Goal: Task Accomplishment & Management: Use online tool/utility

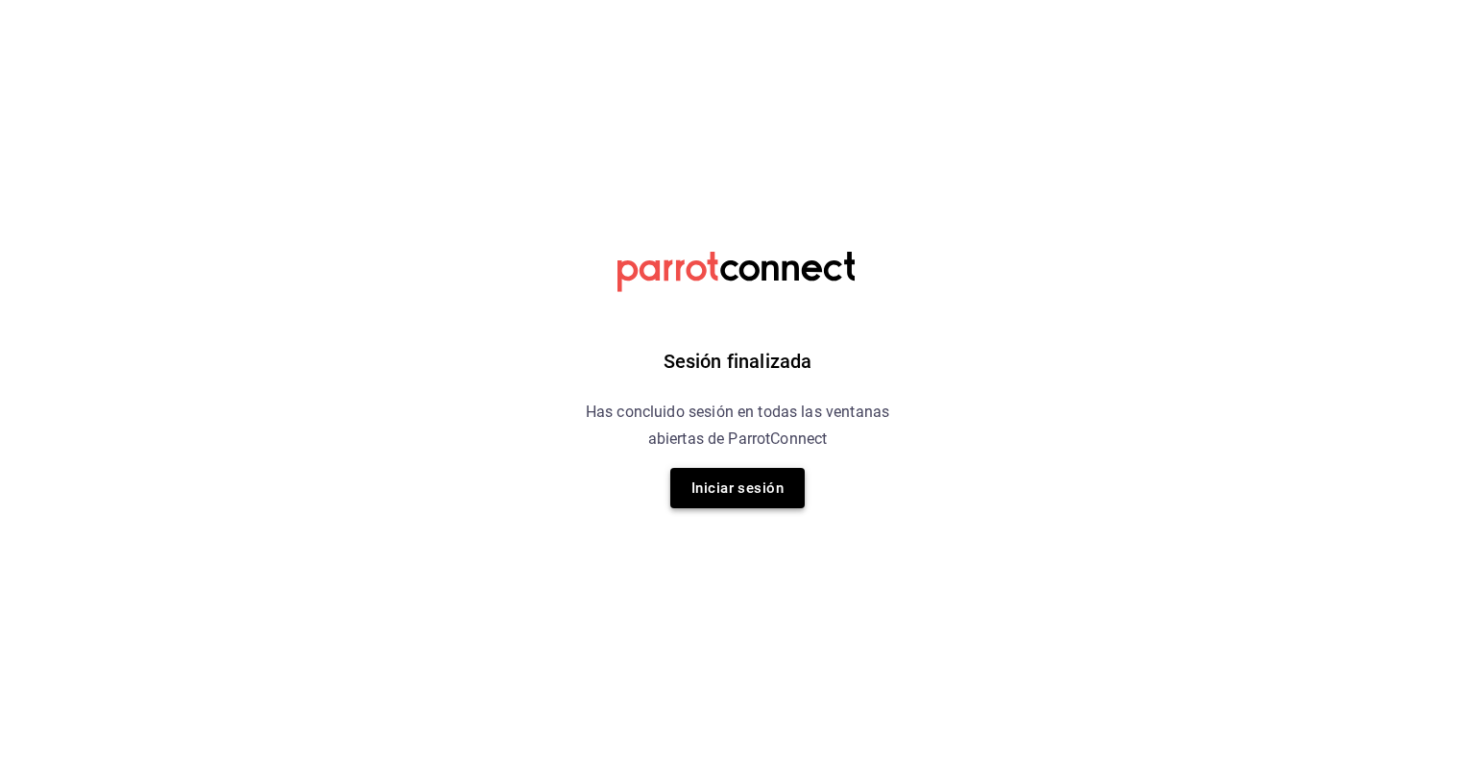
click at [745, 490] on button "Iniciar sesión" at bounding box center [737, 488] width 134 height 40
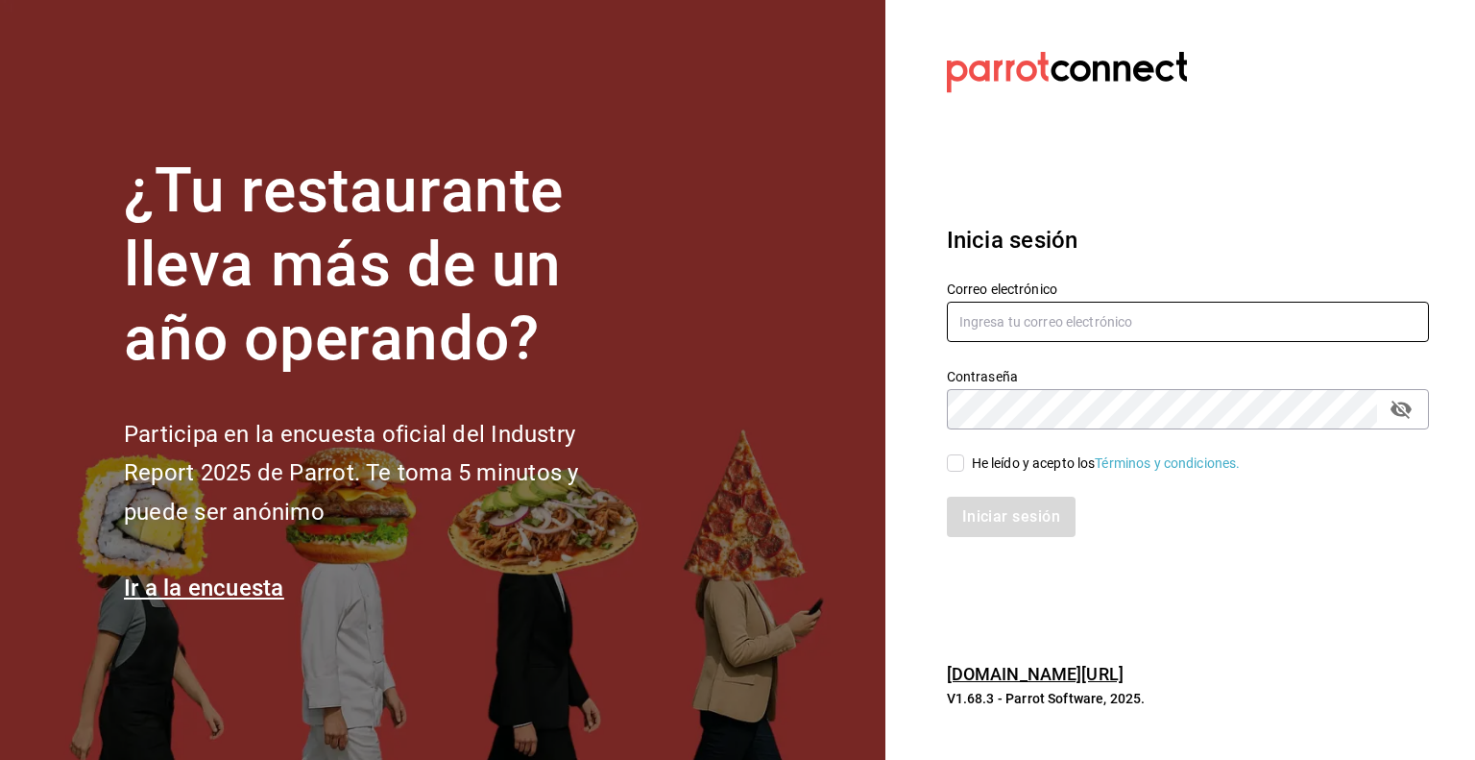
type input "juan.zavala@grupocosteno.com"
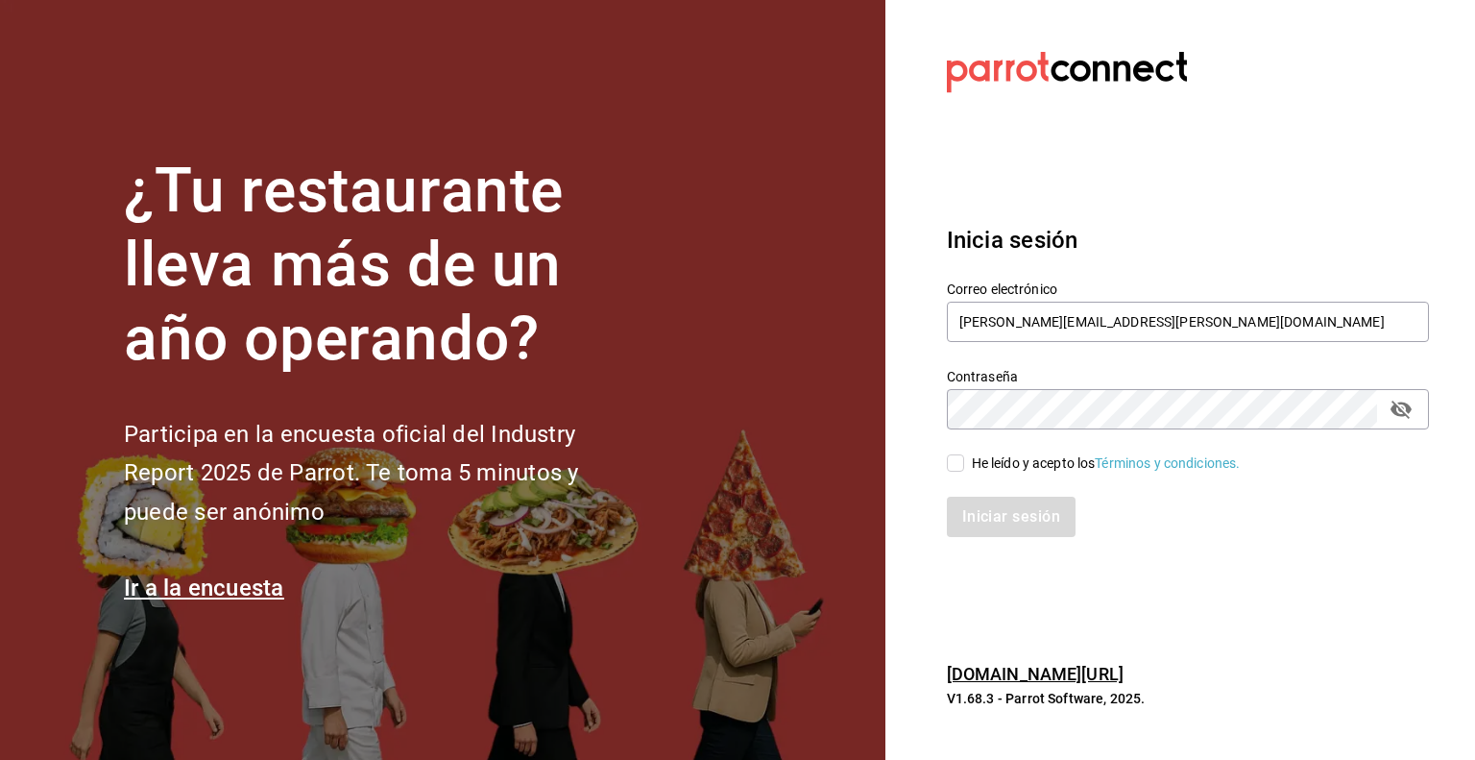
click at [954, 462] on input "He leído y acepto los Términos y condiciones." at bounding box center [955, 462] width 17 height 17
checkbox input "true"
click at [989, 507] on button "Iniciar sesión" at bounding box center [1012, 516] width 131 height 40
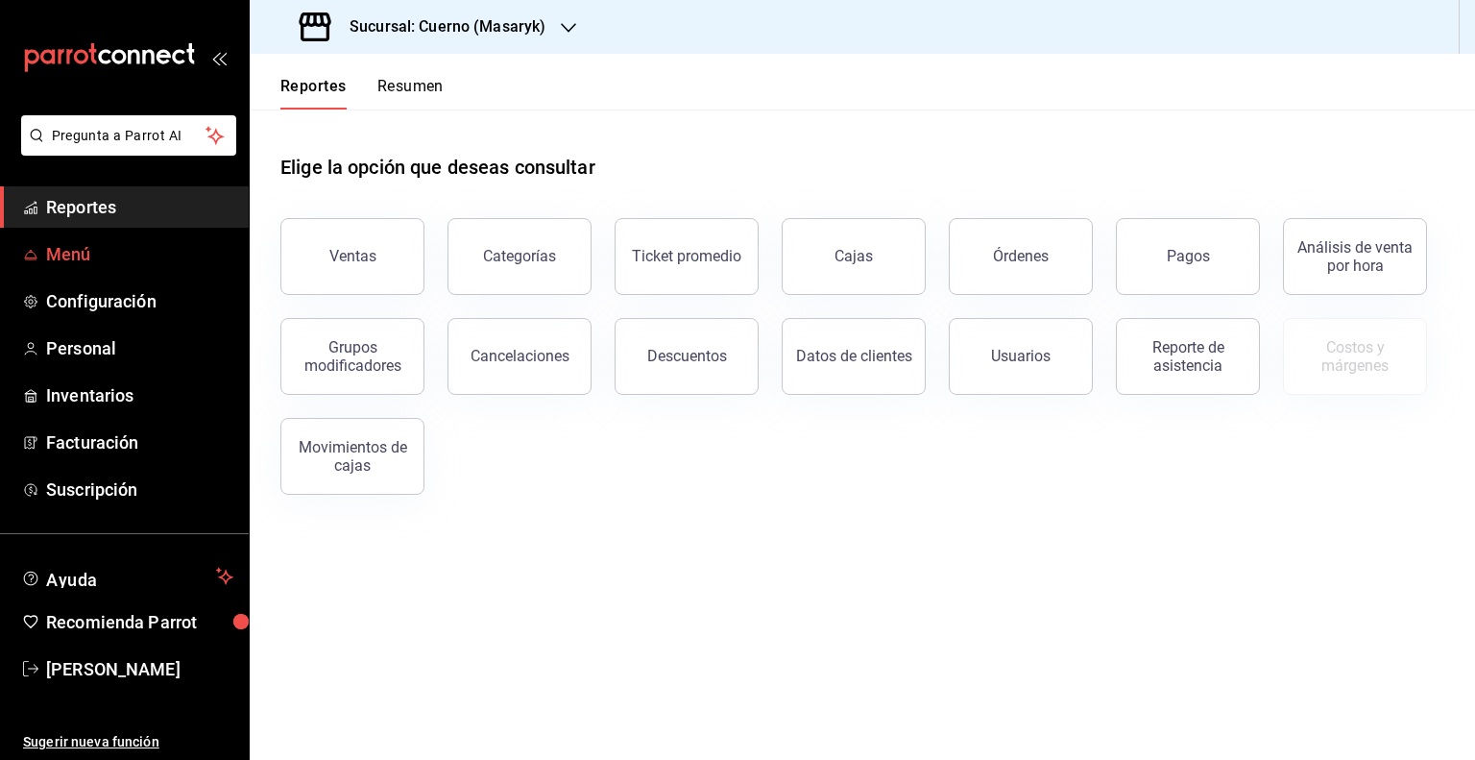
click at [48, 256] on span "Menú" at bounding box center [139, 254] width 187 height 26
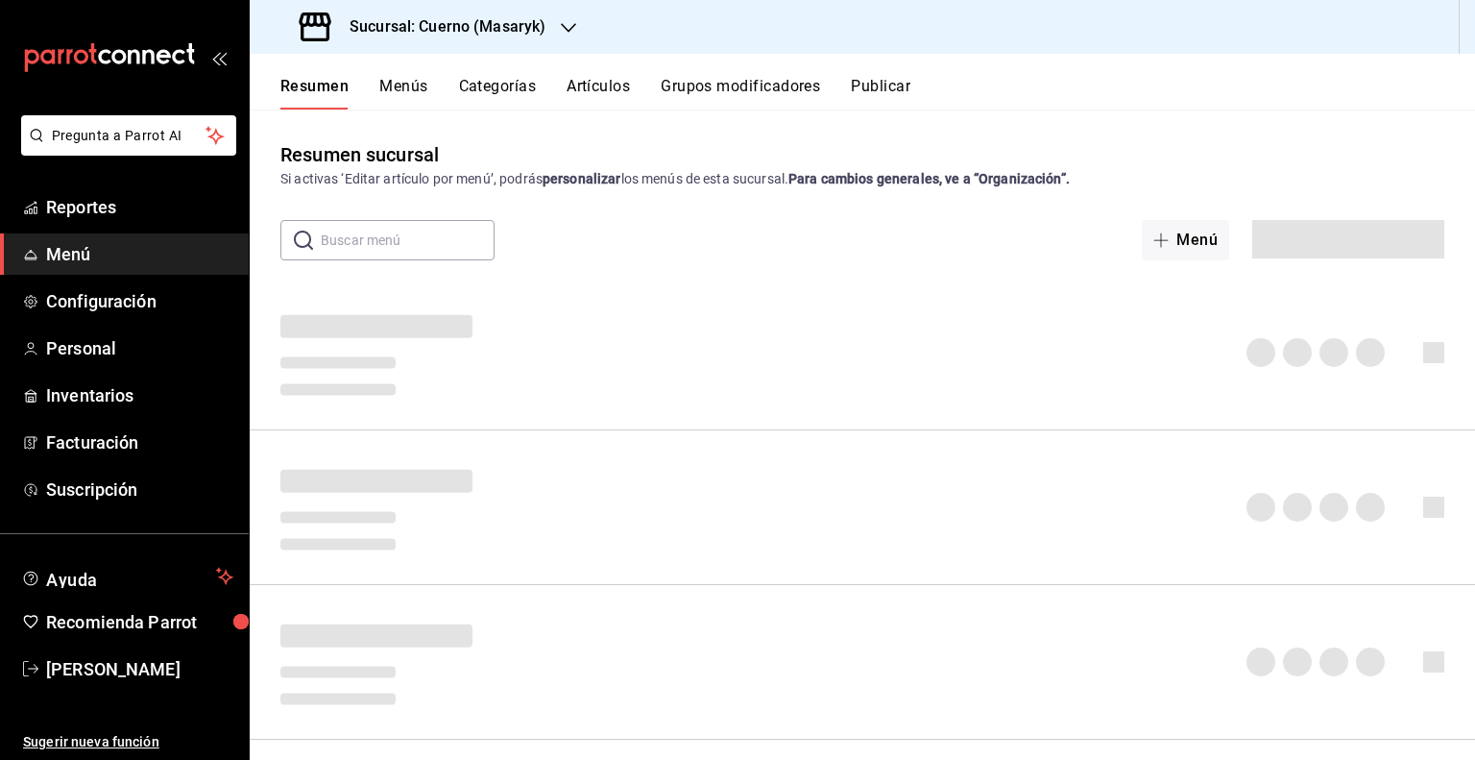
click at [480, 29] on h3 "Sucursal: Cuerno (Masaryk)" at bounding box center [439, 26] width 211 height 23
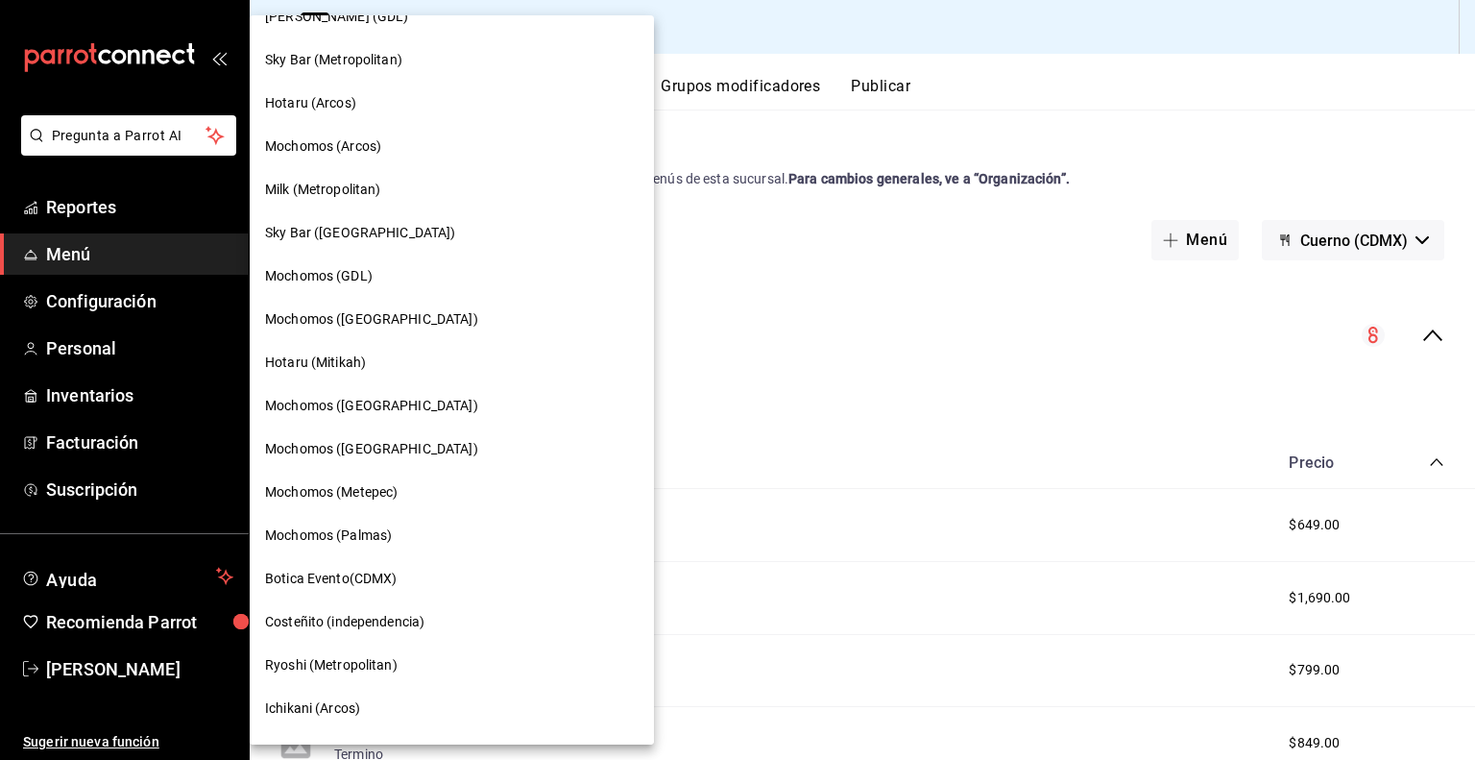
scroll to position [1145, 0]
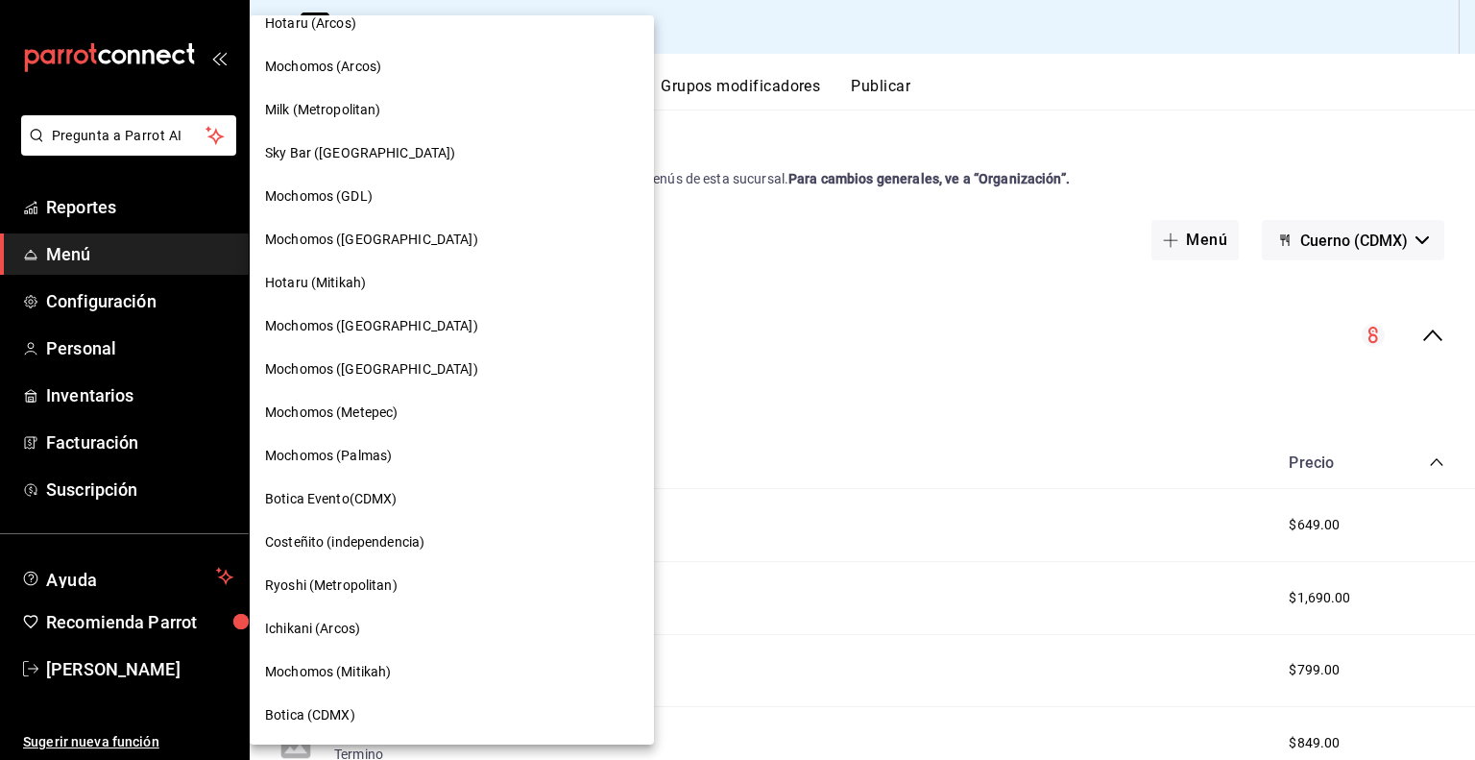
click at [388, 413] on span "Mochomos (Metepec)" at bounding box center [331, 412] width 133 height 20
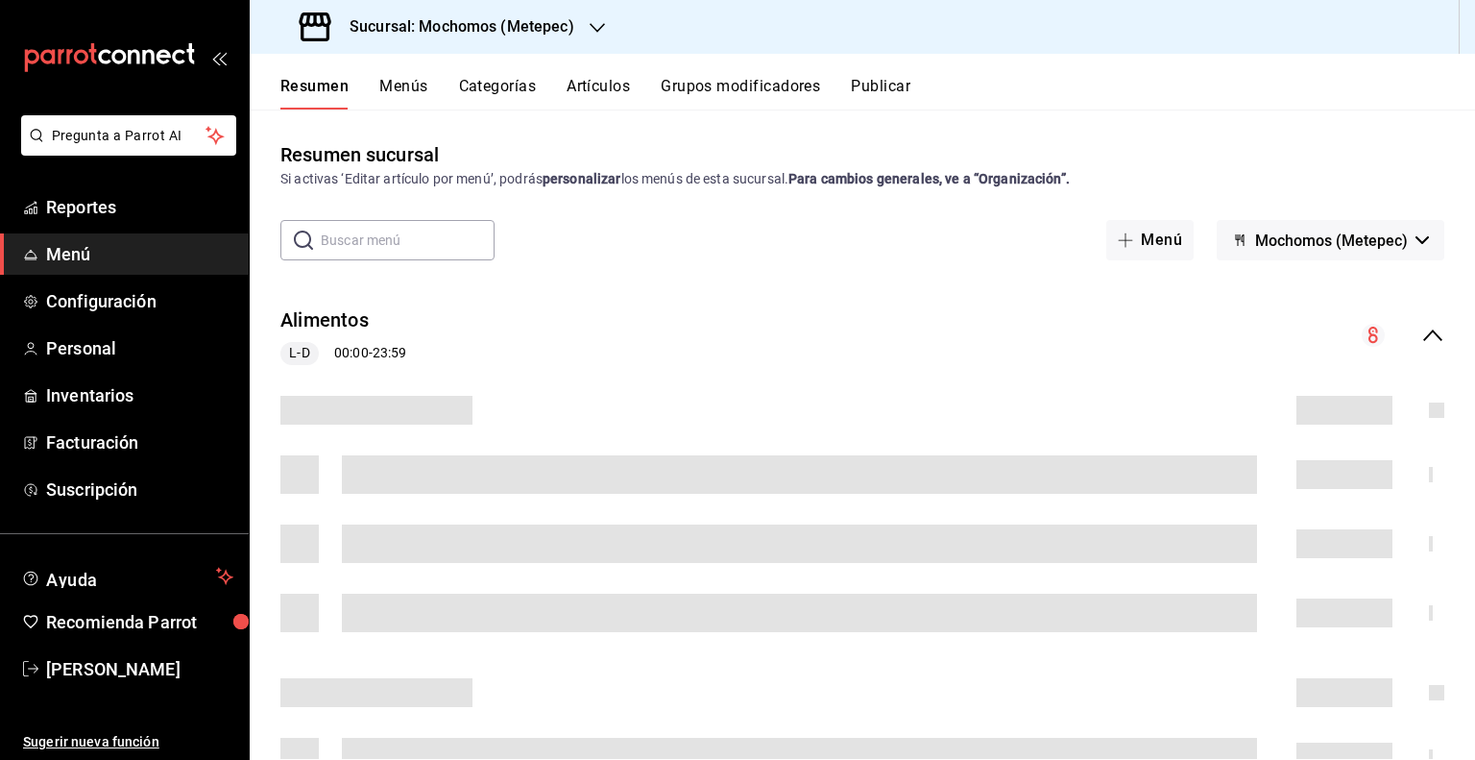
click at [906, 91] on button "Publicar" at bounding box center [881, 93] width 60 height 33
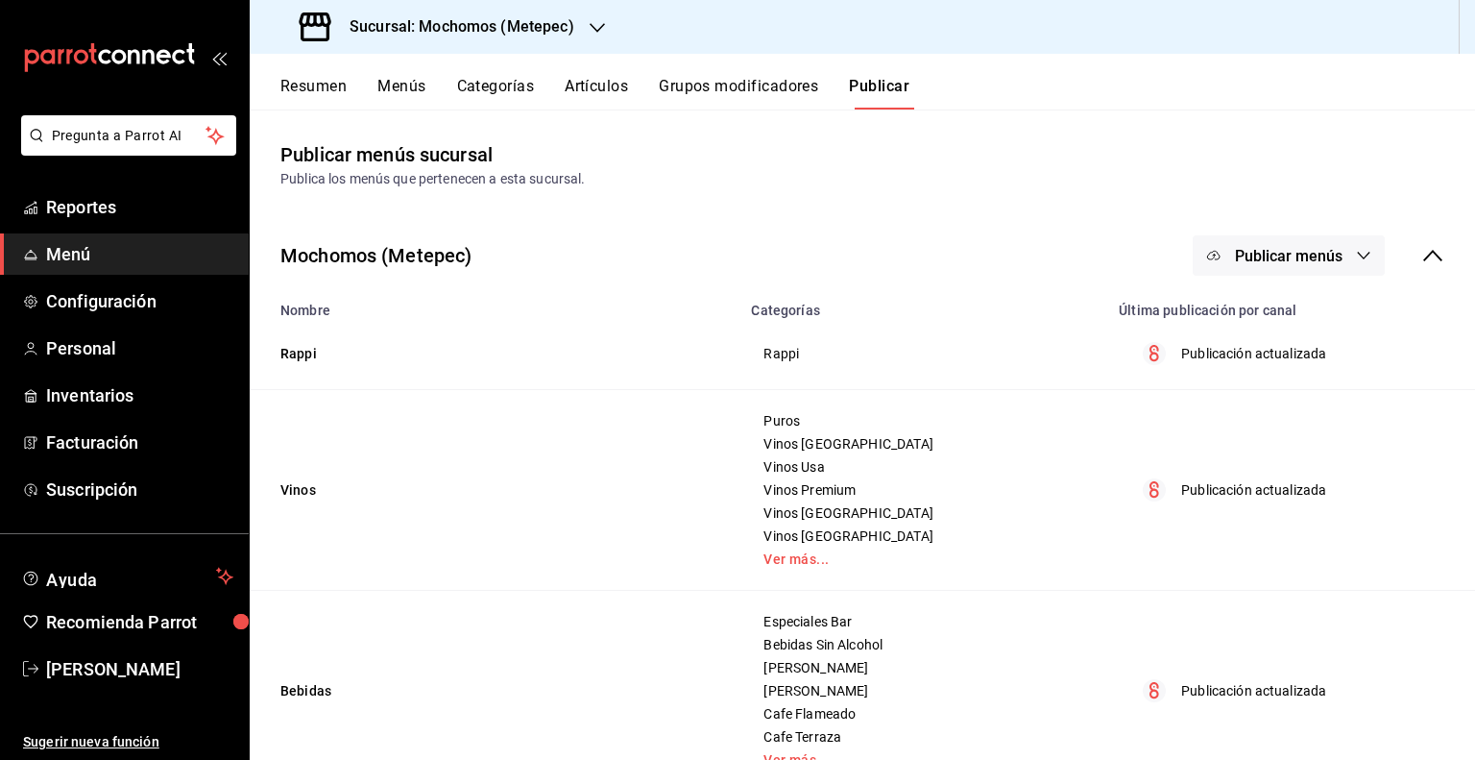
click at [1275, 251] on span "Publicar menús" at bounding box center [1289, 256] width 108 height 18
click at [1246, 301] on li "Punto de venta" at bounding box center [1275, 318] width 177 height 54
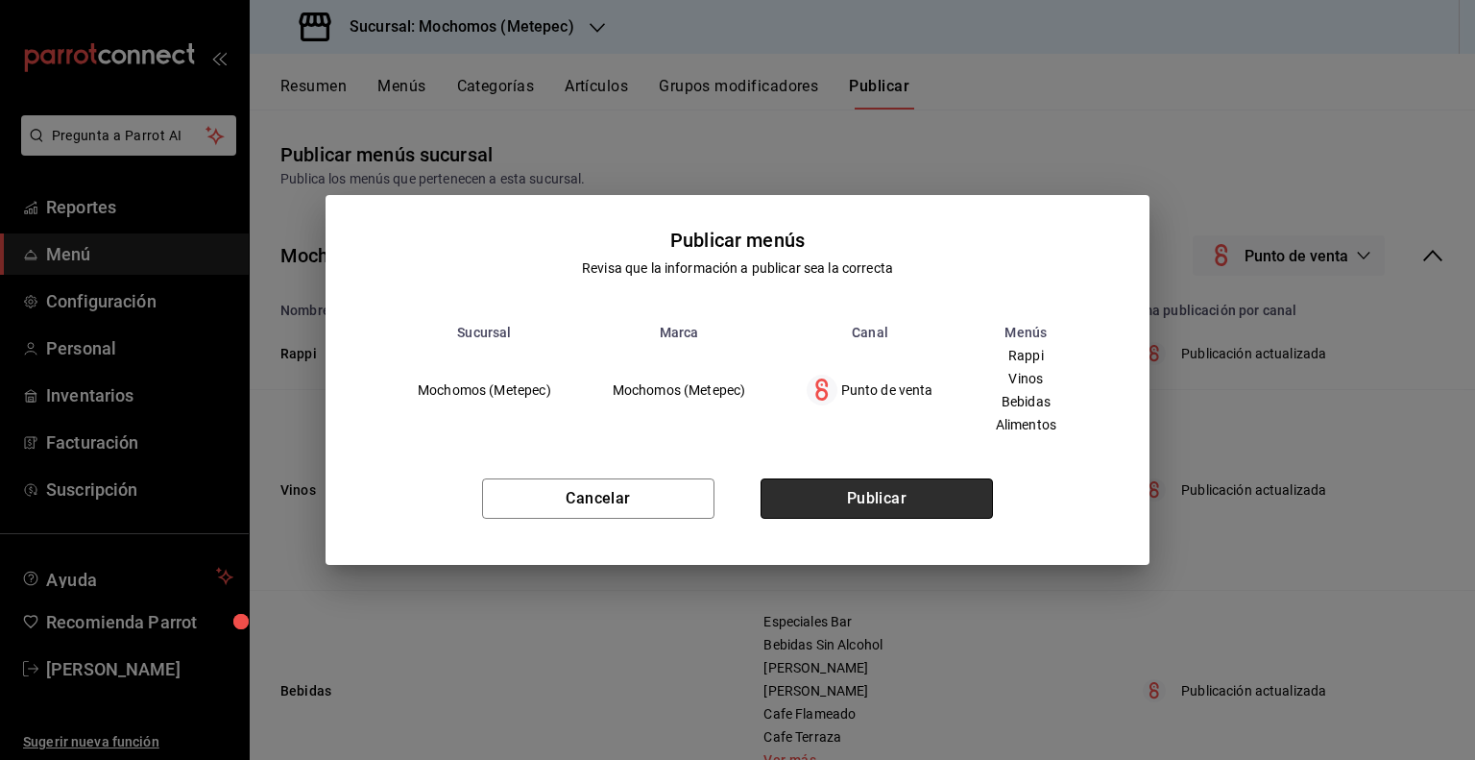
click at [870, 505] on button "Publicar" at bounding box center [876, 498] width 232 height 40
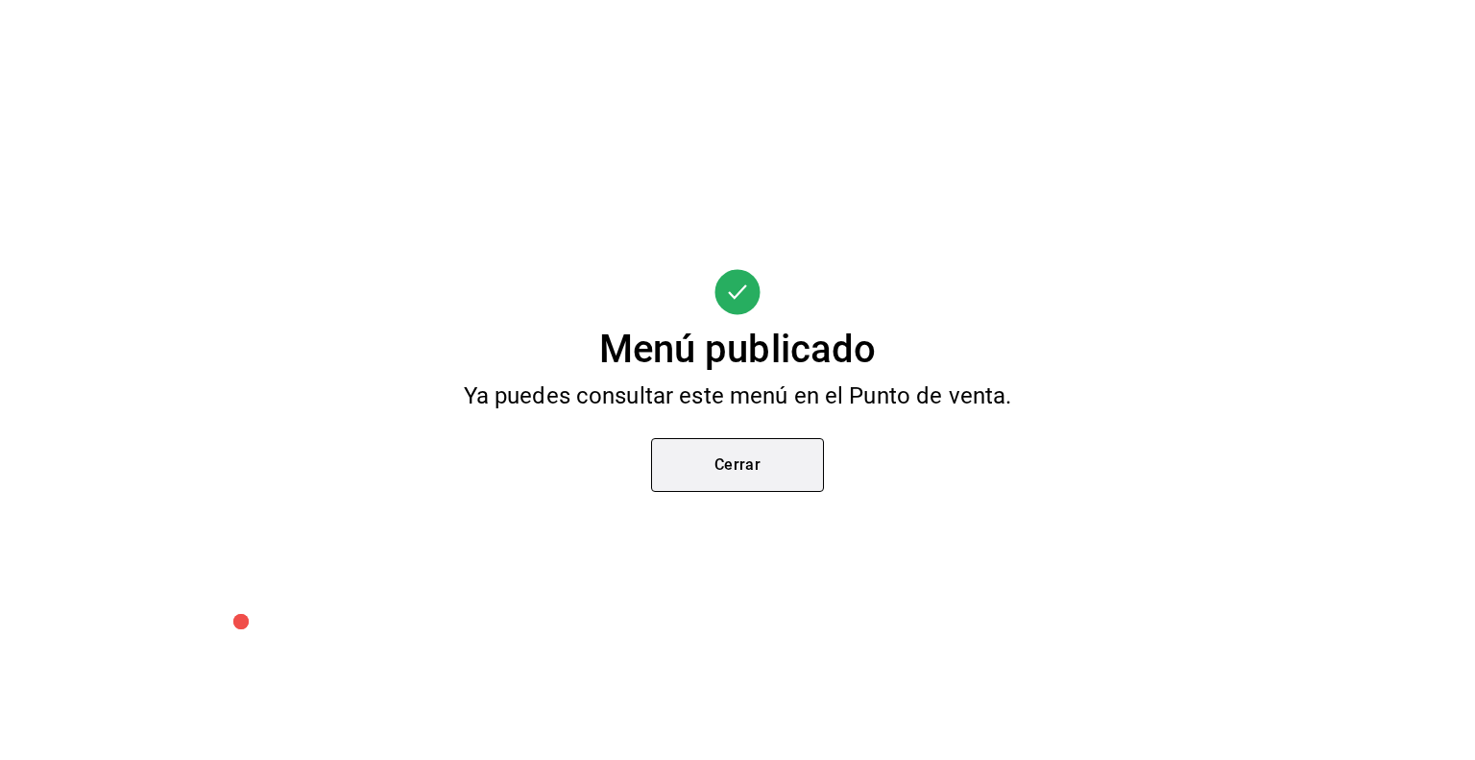
click at [795, 483] on button "Cerrar" at bounding box center [737, 465] width 173 height 54
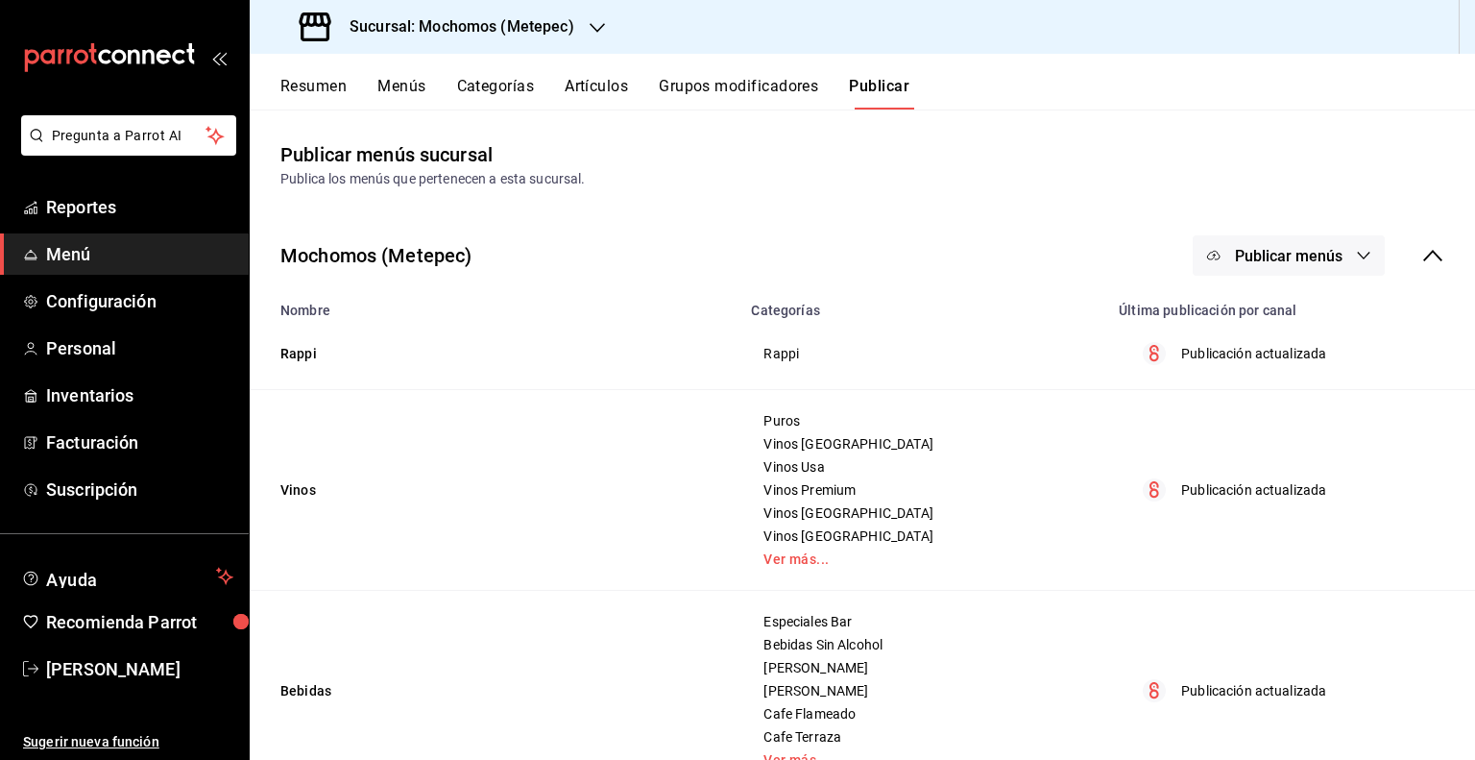
click at [534, 40] on div "Sucursal: Mochomos (Metepec)" at bounding box center [439, 27] width 348 height 54
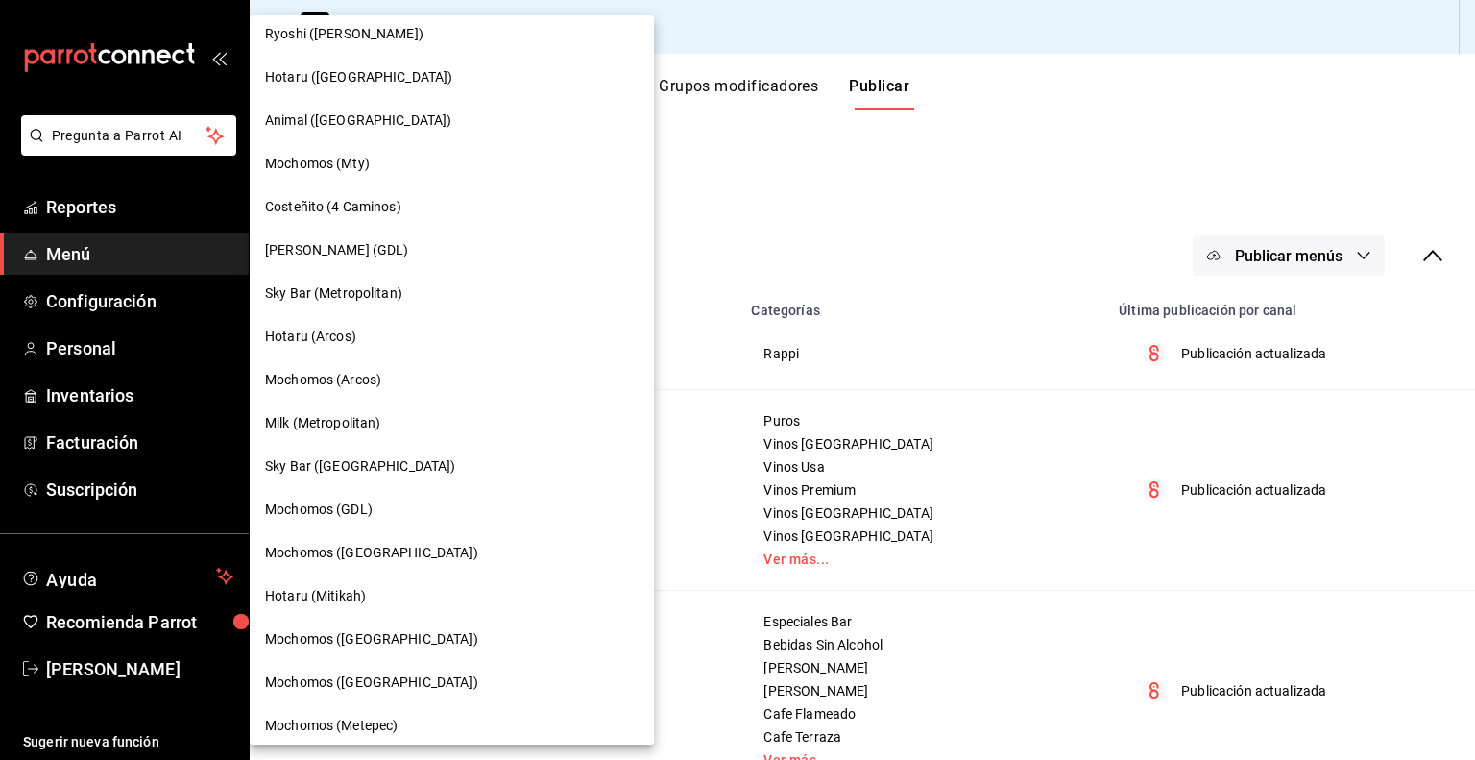
scroll to position [960, 0]
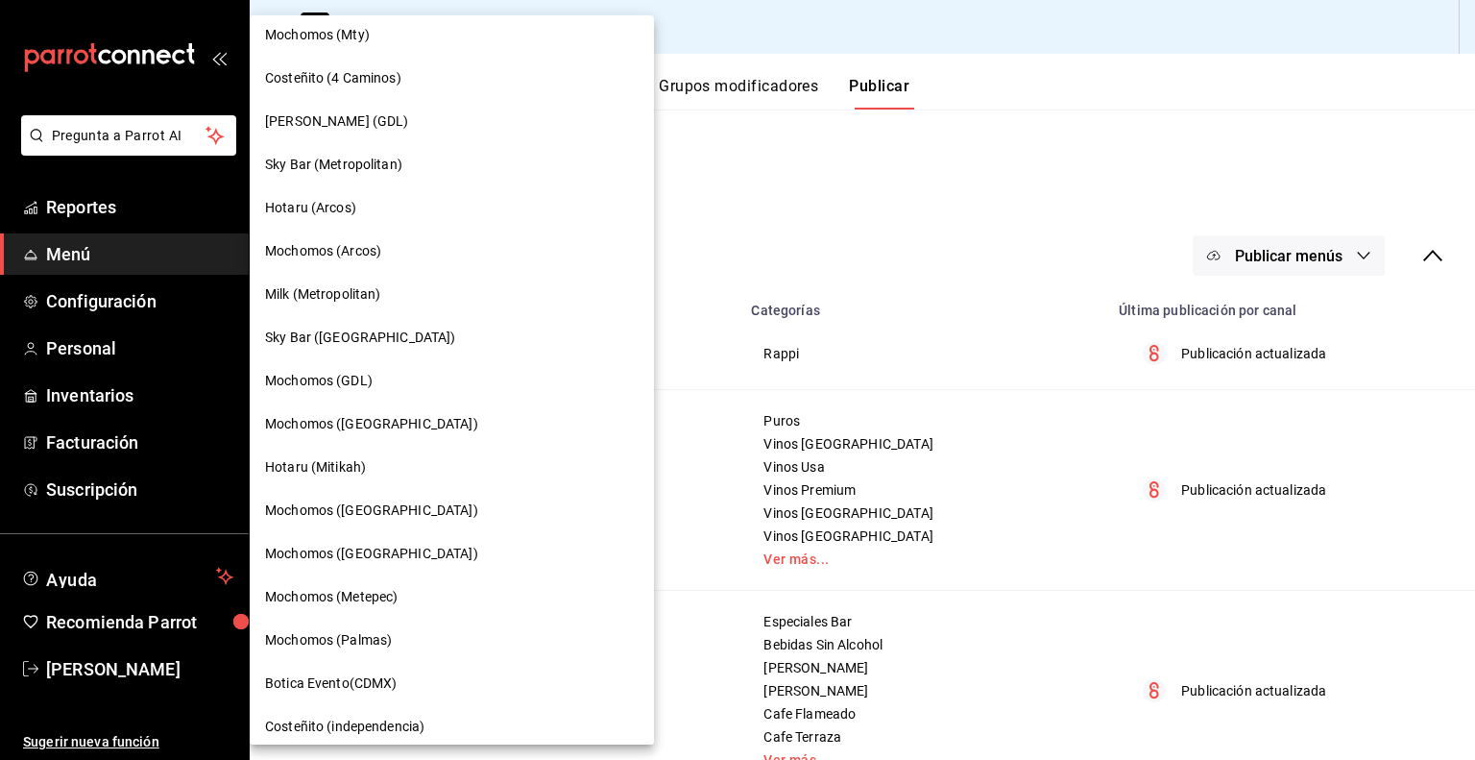
click at [367, 302] on span "Milk (Metropolitan)" at bounding box center [323, 294] width 116 height 20
